Goal: Task Accomplishment & Management: Complete application form

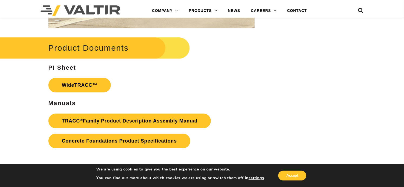
scroll to position [829, 0]
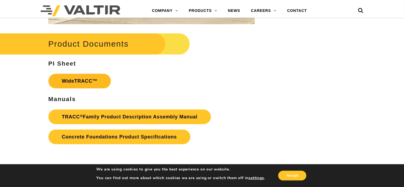
click at [82, 80] on link "WideTRACC™" at bounding box center [79, 81] width 63 height 15
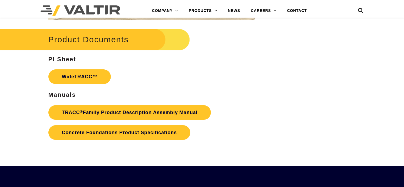
scroll to position [829, 0]
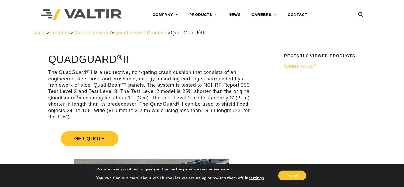
scroll to position [18, 0]
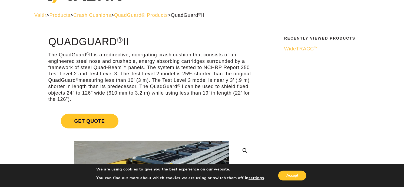
click at [300, 48] on span "WideTRACC ™" at bounding box center [301, 48] width 34 height 5
click at [142, 17] on span "QuadGuard® Products" at bounding box center [141, 14] width 54 height 5
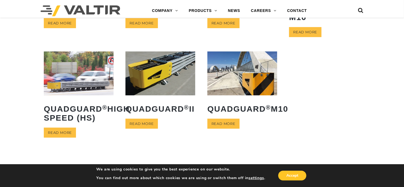
scroll to position [101, 0]
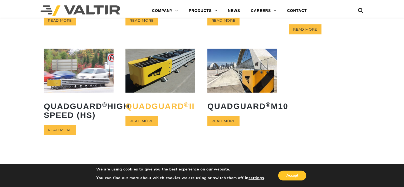
click at [146, 108] on h2 "QuadGuard ® II" at bounding box center [161, 105] width 70 height 17
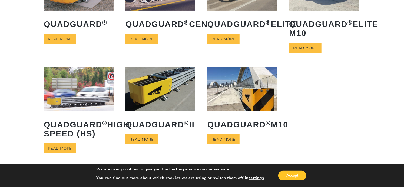
scroll to position [93, 0]
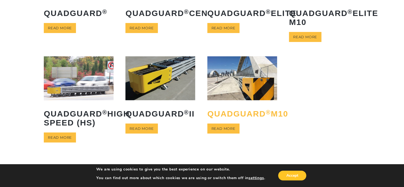
click at [230, 114] on h2 "QuadGuard ® M10" at bounding box center [242, 113] width 70 height 17
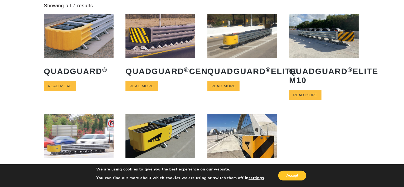
scroll to position [29, 0]
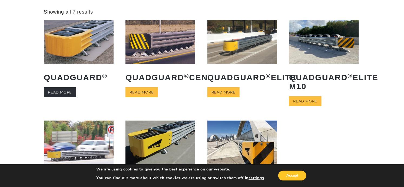
click at [55, 92] on link "Read more" at bounding box center [60, 92] width 32 height 10
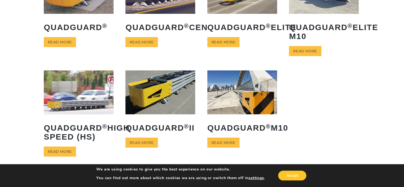
scroll to position [84, 0]
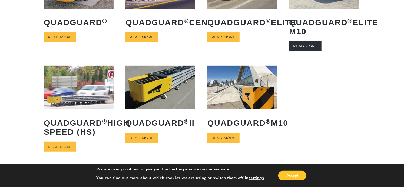
click at [311, 46] on link "Read more" at bounding box center [305, 46] width 32 height 10
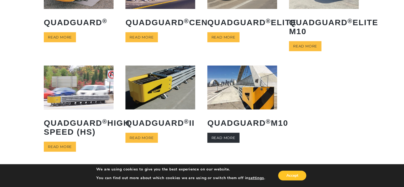
click at [230, 143] on link "Read more" at bounding box center [223, 138] width 32 height 10
click at [226, 143] on link "Read more" at bounding box center [223, 138] width 32 height 10
click at [140, 143] on link "Read more" at bounding box center [142, 138] width 32 height 10
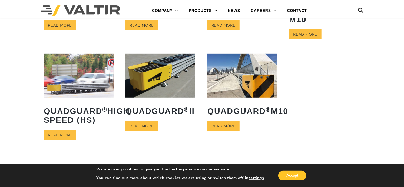
scroll to position [106, 0]
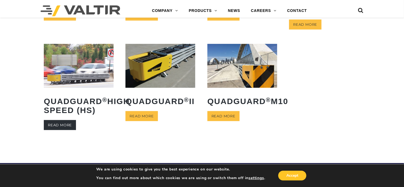
click at [60, 130] on link "Read more" at bounding box center [60, 125] width 32 height 10
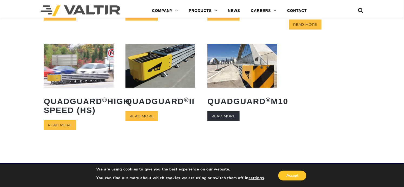
click at [220, 121] on link "Read more" at bounding box center [223, 116] width 32 height 10
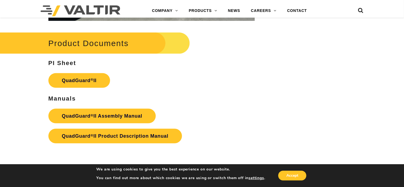
scroll to position [1089, 0]
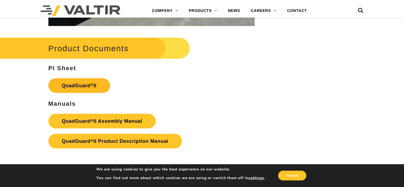
click at [89, 78] on link "QuadGuard ® II" at bounding box center [79, 85] width 62 height 15
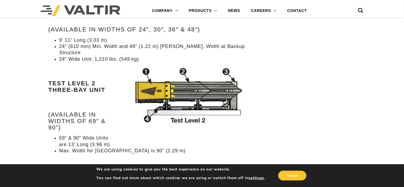
scroll to position [586, 0]
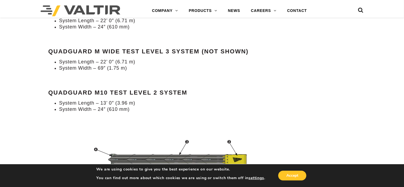
scroll to position [502, 0]
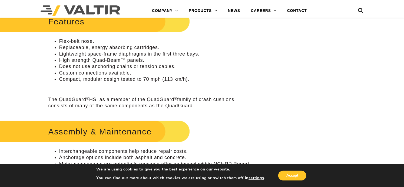
scroll to position [200, 0]
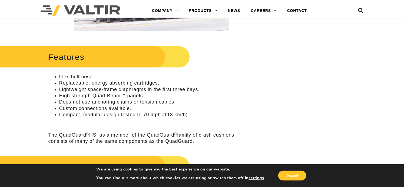
drag, startPoint x: 406, startPoint y: 10, endPoint x: 404, endPoint y: 37, distance: 27.1
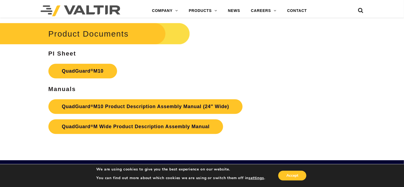
scroll to position [1696, 0]
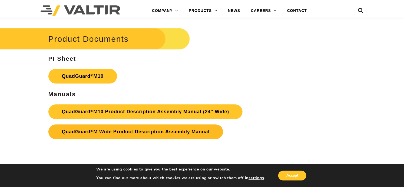
click at [142, 127] on link "QuadGuard ® M Wide Product Description Assembly Manual" at bounding box center [135, 131] width 175 height 15
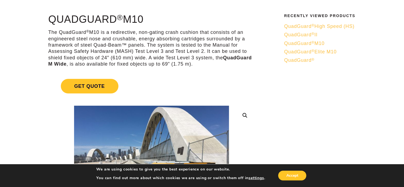
scroll to position [32, 0]
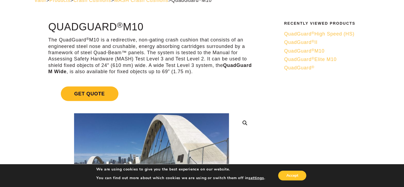
click at [95, 94] on span "Get Quote" at bounding box center [90, 93] width 58 height 15
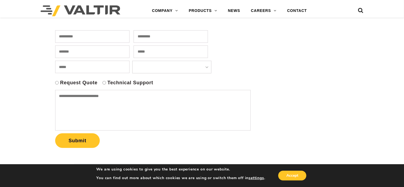
scroll to position [129, 0]
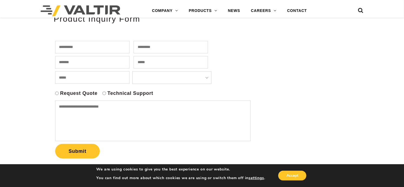
click at [116, 50] on input "text" at bounding box center [92, 47] width 74 height 12
type input "********"
type input "*******"
click at [104, 57] on input "text" at bounding box center [92, 62] width 74 height 12
type input "**********"
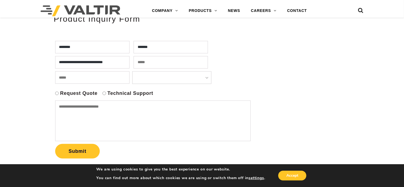
click at [188, 63] on input "email" at bounding box center [171, 62] width 74 height 12
type input "**********"
drag, startPoint x: 141, startPoint y: 76, endPoint x: 137, endPoint y: 78, distance: 3.5
click at [140, 76] on form "**********" at bounding box center [152, 99] width 196 height 120
drag, startPoint x: 137, startPoint y: 78, endPoint x: 142, endPoint y: 78, distance: 5.1
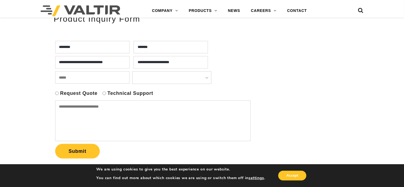
click at [130, 78] on input "text" at bounding box center [92, 77] width 74 height 12
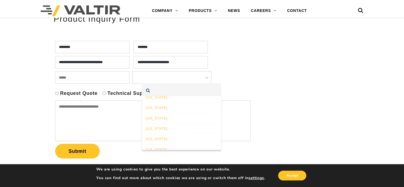
scroll to position [380, 0]
select select "**********"
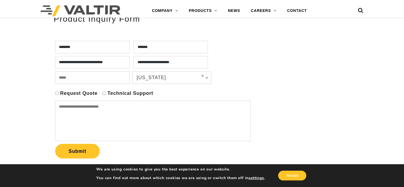
click at [93, 111] on textarea at bounding box center [153, 120] width 196 height 41
click at [55, 90] on div "Request Quote Technical Support" at bounding box center [151, 94] width 193 height 8
click at [67, 107] on textarea at bounding box center [153, 120] width 196 height 41
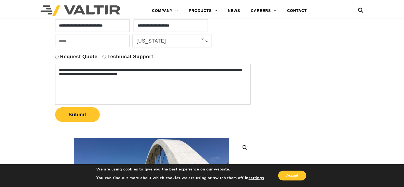
scroll to position [171, 0]
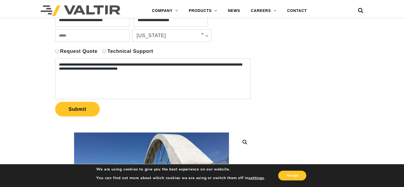
drag, startPoint x: 137, startPoint y: 66, endPoint x: 140, endPoint y: 71, distance: 5.6
click at [137, 66] on textarea "**********" at bounding box center [153, 78] width 196 height 41
click at [216, 68] on textarea "**********" at bounding box center [153, 78] width 196 height 41
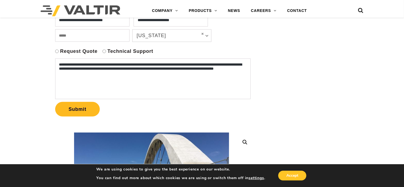
type textarea "**********"
click at [87, 106] on button "Submit" at bounding box center [77, 109] width 45 height 15
click at [127, 39] on input "text" at bounding box center [92, 35] width 74 height 12
type input "**********"
click at [164, 45] on form "**********" at bounding box center [152, 58] width 196 height 120
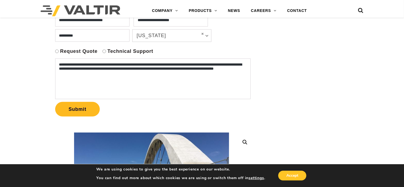
click at [76, 109] on button "Submit" at bounding box center [77, 109] width 45 height 15
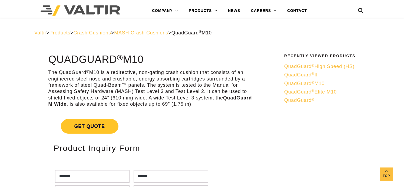
select select "**********"
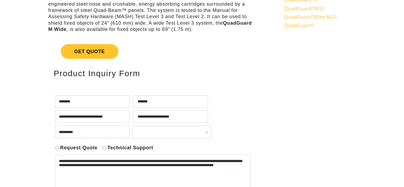
scroll to position [171, 0]
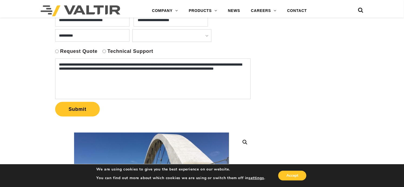
drag, startPoint x: 404, startPoint y: 23, endPoint x: 406, endPoint y: 29, distance: 6.7
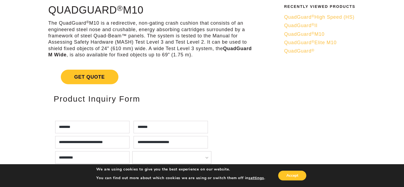
scroll to position [0, 0]
